Goal: Task Accomplishment & Management: Manage account settings

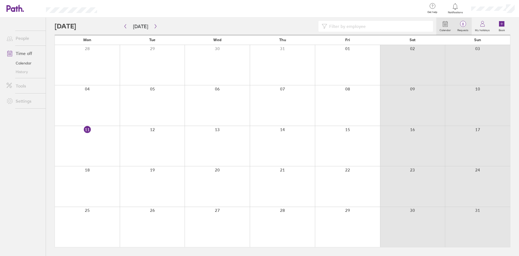
click at [464, 25] on span "0" at bounding box center [463, 24] width 18 height 4
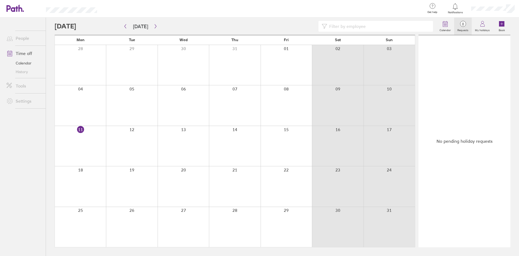
click at [461, 27] on label "Requests" at bounding box center [463, 29] width 18 height 5
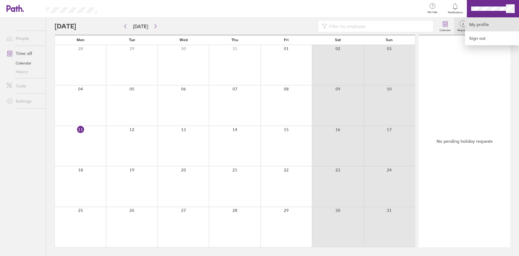
click at [482, 27] on link "My profile" at bounding box center [492, 25] width 54 height 14
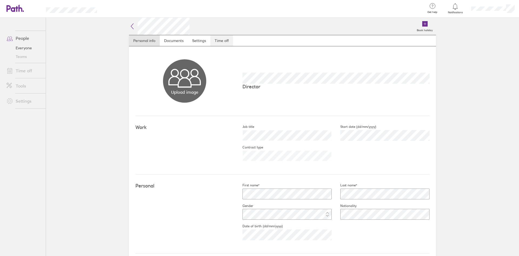
click at [222, 42] on link "Time off" at bounding box center [221, 40] width 23 height 11
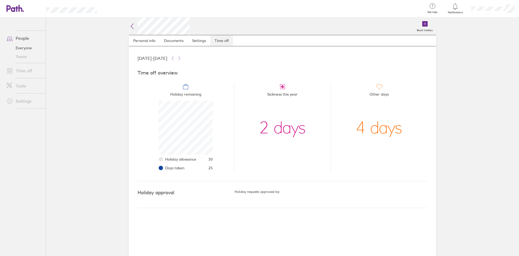
scroll to position [54, 54]
click at [198, 40] on link "Settings" at bounding box center [199, 40] width 22 height 11
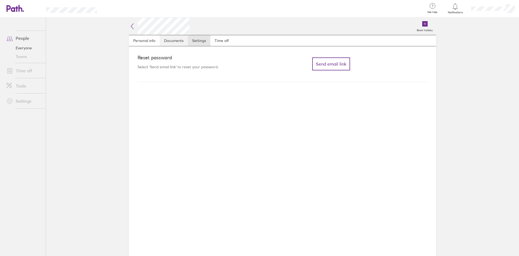
click at [171, 39] on link "Documents" at bounding box center [174, 40] width 28 height 11
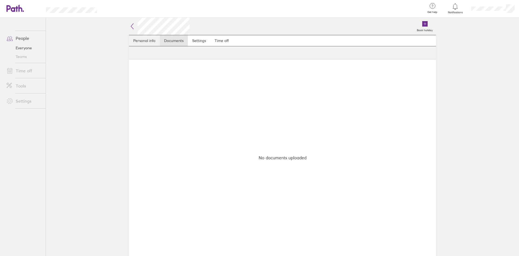
click at [152, 40] on link "Personal info" at bounding box center [144, 40] width 31 height 11
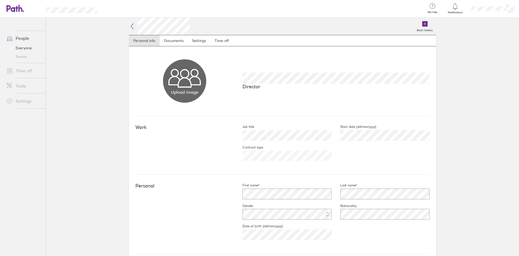
click at [25, 39] on link "People" at bounding box center [24, 38] width 44 height 11
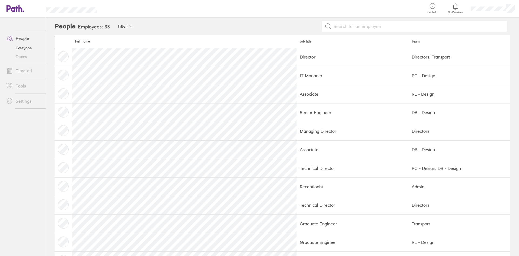
click at [25, 69] on link "Time off" at bounding box center [24, 70] width 44 height 11
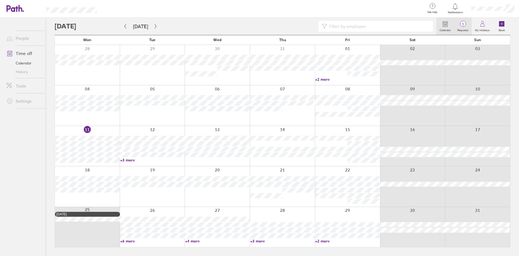
click at [466, 26] on span "1" at bounding box center [463, 24] width 18 height 4
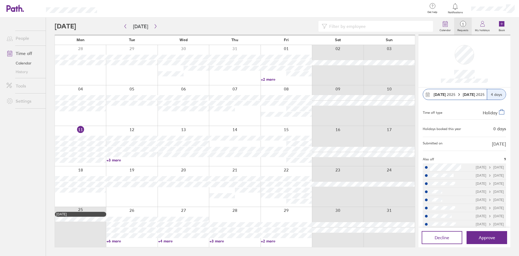
scroll to position [18, 0]
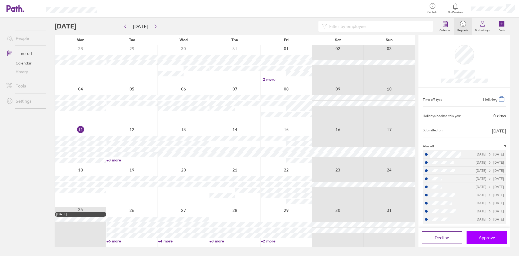
click at [482, 236] on span "Approve" at bounding box center [487, 237] width 16 height 5
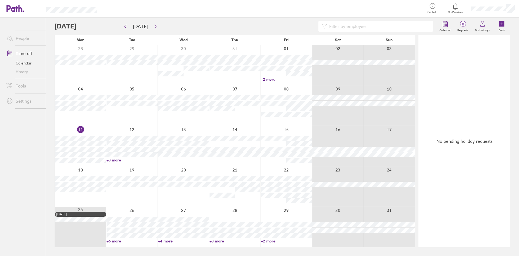
click at [108, 161] on link "+3 more" at bounding box center [132, 159] width 51 height 5
